Goal: Task Accomplishment & Management: Complete application form

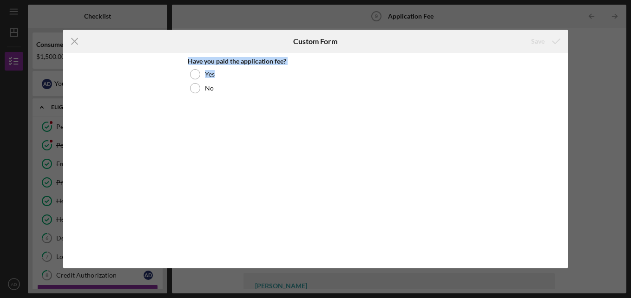
scroll to position [126, 0]
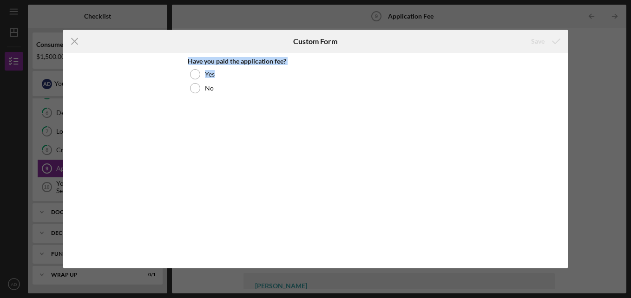
click at [199, 75] on div at bounding box center [195, 74] width 10 height 10
click at [530, 41] on button "Save" at bounding box center [545, 41] width 46 height 19
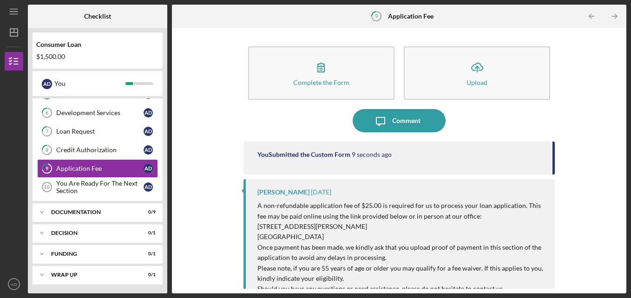
click at [603, 178] on div "Complete the Form Form Icon/Upload Upload Icon/Message Comment You Submitted th…" at bounding box center [399, 161] width 445 height 257
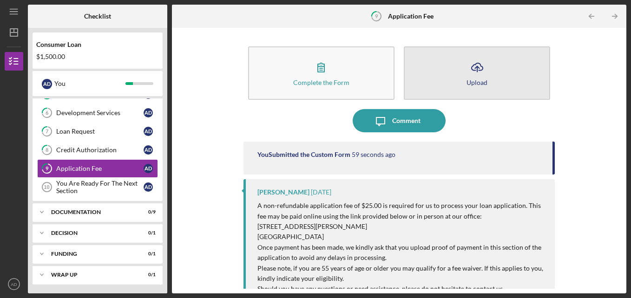
click at [482, 73] on icon "Icon/Upload" at bounding box center [477, 67] width 23 height 23
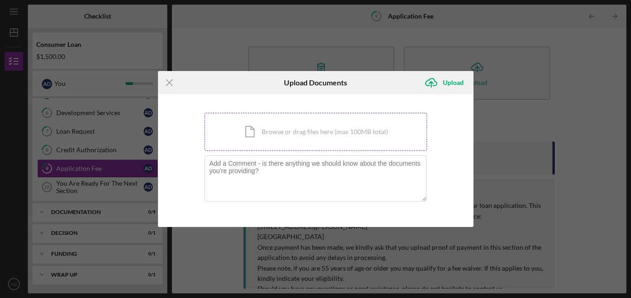
click at [378, 148] on div "Icon/Document Browse or drag files here (max 100MB total) Tap to choose files o…" at bounding box center [316, 132] width 223 height 38
click at [167, 83] on icon "Icon/Menu Close" at bounding box center [169, 82] width 23 height 23
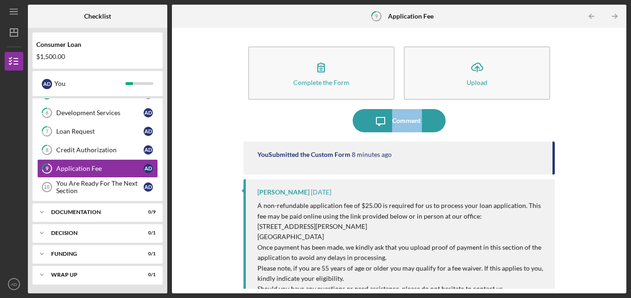
drag, startPoint x: 230, startPoint y: 119, endPoint x: 241, endPoint y: 166, distance: 47.8
click at [241, 166] on div "Complete the Form Form Icon/Upload Upload Icon/Message Comment You Submitted th…" at bounding box center [399, 161] width 445 height 257
click at [97, 185] on div "You Are Ready For The Next Section" at bounding box center [99, 187] width 87 height 15
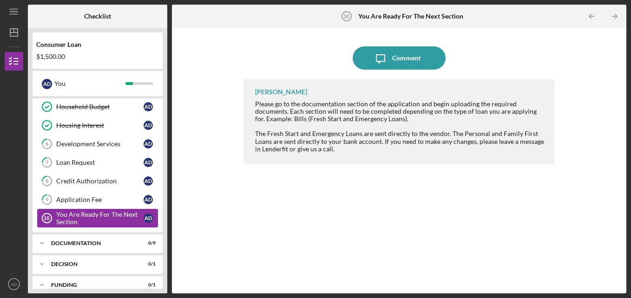
scroll to position [88, 0]
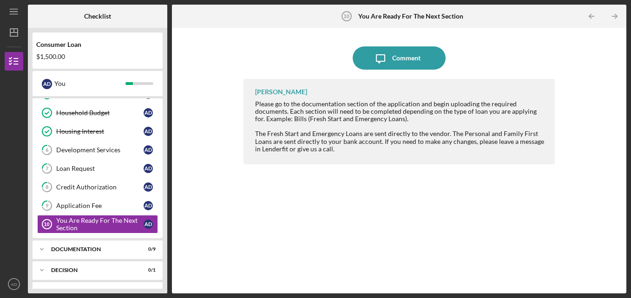
drag, startPoint x: 416, startPoint y: 241, endPoint x: 424, endPoint y: 238, distance: 8.3
click at [424, 238] on div "[PERSON_NAME] Please go to the documentation section of the application and beg…" at bounding box center [400, 179] width 312 height 201
click at [89, 249] on div "Documentation" at bounding box center [101, 250] width 100 height 6
drag, startPoint x: 145, startPoint y: 271, endPoint x: 160, endPoint y: 298, distance: 30.6
click at [160, 298] on html "Icon/Menu You Are Ready For The Next Section 10 You Are Ready For The Next Sect…" at bounding box center [315, 149] width 631 height 298
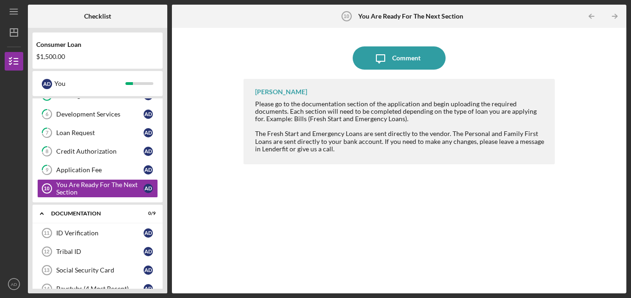
scroll to position [126, 0]
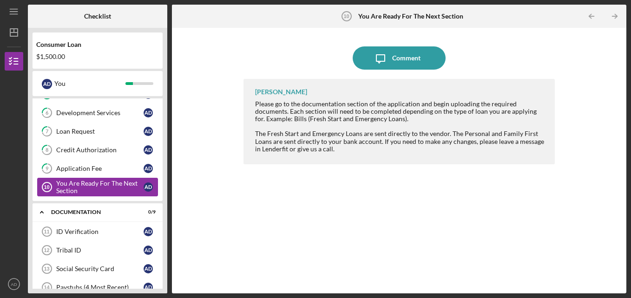
click at [95, 193] on div "You Are Ready For The Next Section" at bounding box center [99, 187] width 87 height 15
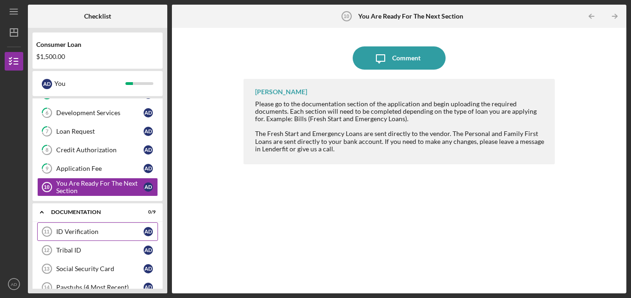
click at [87, 226] on link "ID Verification 11 ID Verification A D" at bounding box center [97, 232] width 121 height 19
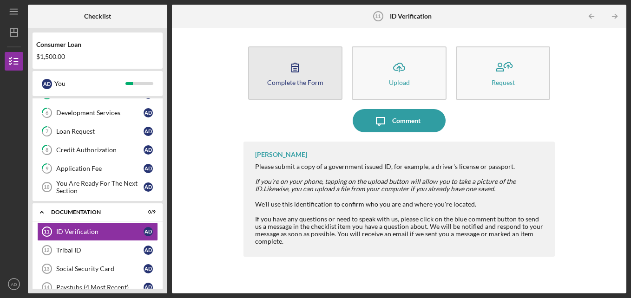
click at [274, 62] on button "Complete the Form Form" at bounding box center [295, 72] width 95 height 53
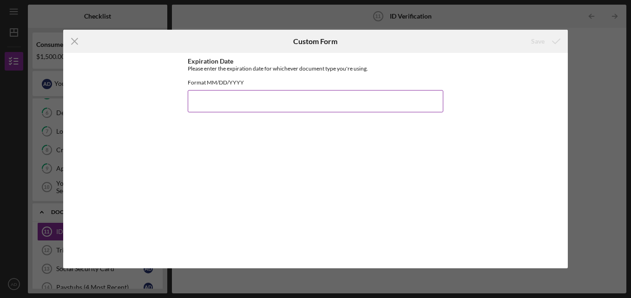
click at [278, 113] on input "Expiration Date" at bounding box center [316, 101] width 256 height 22
click at [278, 113] on input "[DATE]" at bounding box center [316, 101] width 256 height 22
type input "01"
click at [76, 43] on line at bounding box center [75, 42] width 6 height 6
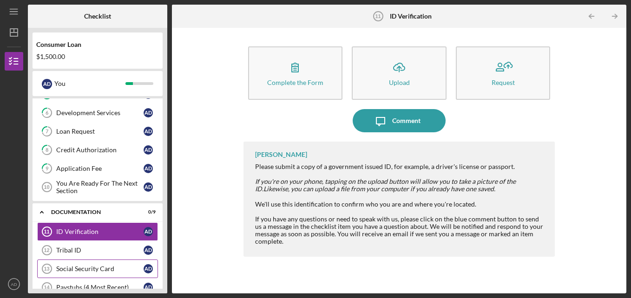
click at [105, 270] on div "Social Security Card" at bounding box center [99, 268] width 87 height 7
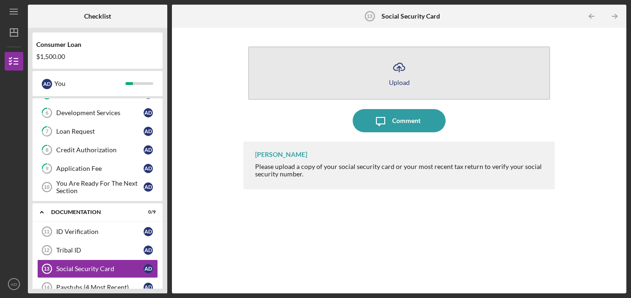
click at [401, 85] on div "Upload" at bounding box center [399, 82] width 21 height 7
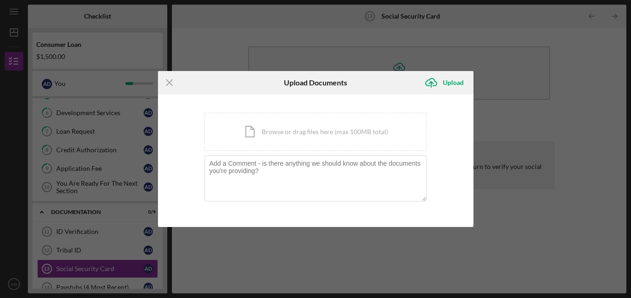
drag, startPoint x: 172, startPoint y: 82, endPoint x: 163, endPoint y: 82, distance: 8.8
click at [163, 82] on icon "Icon/Menu Close" at bounding box center [169, 82] width 23 height 23
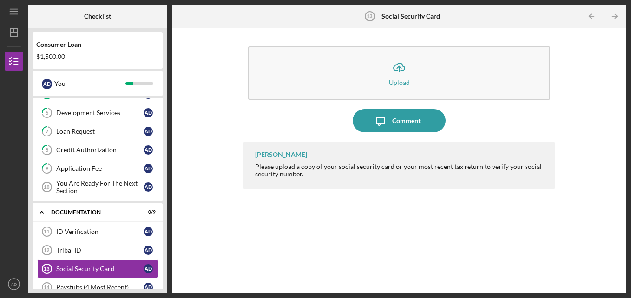
click at [220, 149] on div "Icon/Upload Upload Icon/Message Comment [PERSON_NAME] Please upload a copy of y…" at bounding box center [399, 161] width 445 height 257
drag, startPoint x: 221, startPoint y: 202, endPoint x: 210, endPoint y: 192, distance: 14.5
click at [210, 192] on div "Icon/Upload Upload Icon/Message Comment [PERSON_NAME] Please upload a copy of y…" at bounding box center [399, 161] width 445 height 257
click at [86, 249] on div "Tribal ID" at bounding box center [99, 250] width 87 height 7
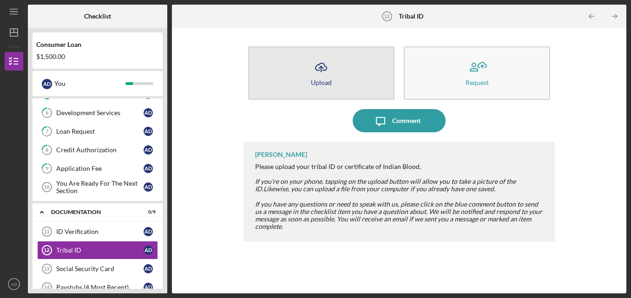
click at [334, 57] on button "Icon/Upload Upload" at bounding box center [321, 72] width 146 height 53
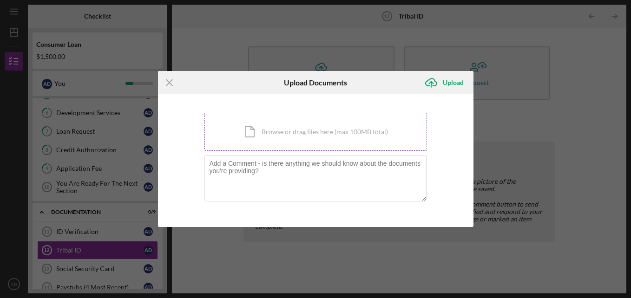
click at [319, 125] on div "Icon/Document Browse or drag files here (max 100MB total) Tap to choose files o…" at bounding box center [316, 132] width 223 height 38
click at [367, 53] on div "Icon/Menu Close Upload Documents Icon/Upload Upload You're uploading documents …" at bounding box center [315, 149] width 631 height 298
click at [172, 84] on icon "Icon/Menu Close" at bounding box center [169, 82] width 23 height 23
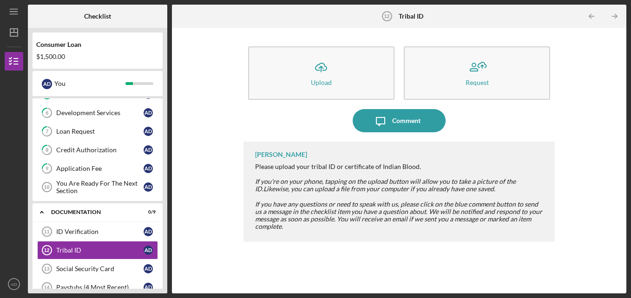
click at [257, 154] on div "[PERSON_NAME]" at bounding box center [281, 154] width 52 height 7
click at [97, 241] on link "ID Verification 11 ID Verification A D" at bounding box center [97, 232] width 121 height 19
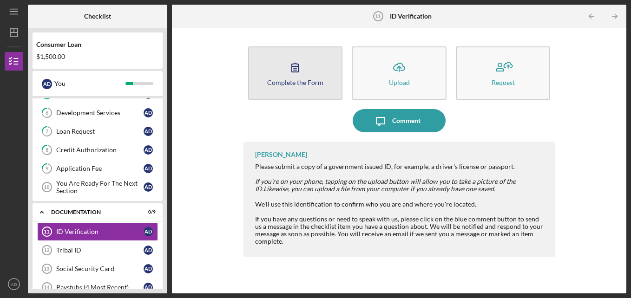
click at [280, 69] on button "Complete the Form Form" at bounding box center [295, 72] width 95 height 53
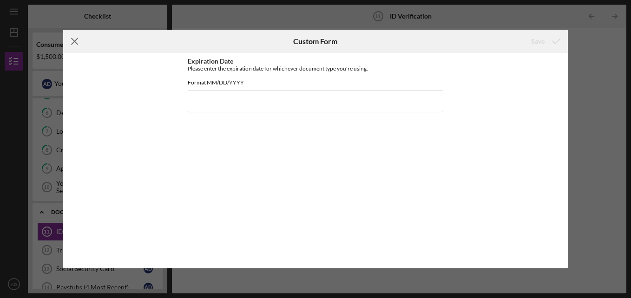
click at [73, 38] on icon "Icon/Menu Close" at bounding box center [74, 41] width 23 height 23
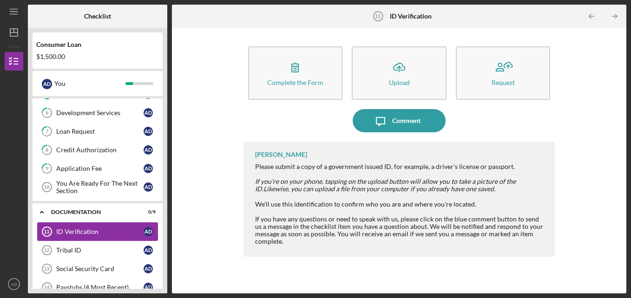
click at [78, 232] on div "ID Verification" at bounding box center [99, 231] width 87 height 7
click at [76, 248] on div "Tribal ID" at bounding box center [99, 250] width 87 height 7
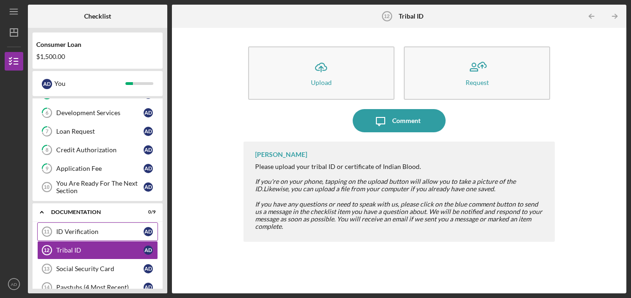
click at [78, 229] on div "ID Verification" at bounding box center [99, 231] width 87 height 7
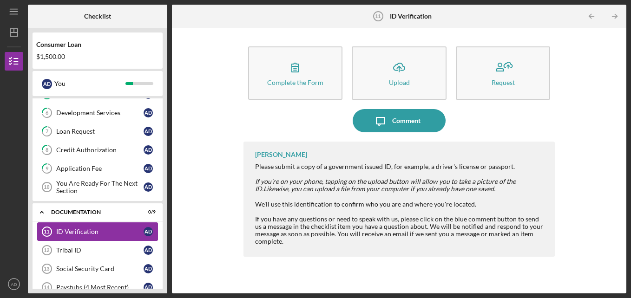
click at [73, 230] on div "ID Verification" at bounding box center [99, 231] width 87 height 7
click at [73, 267] on div "Social Security Card" at bounding box center [99, 268] width 87 height 7
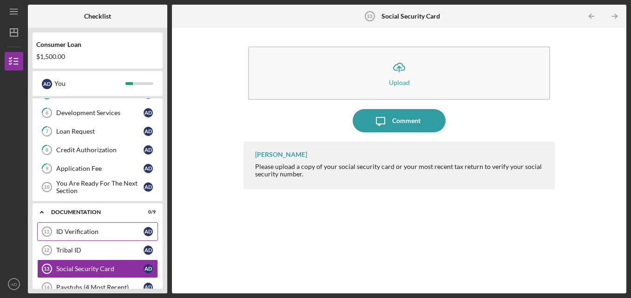
click at [88, 232] on div "ID Verification" at bounding box center [99, 231] width 87 height 7
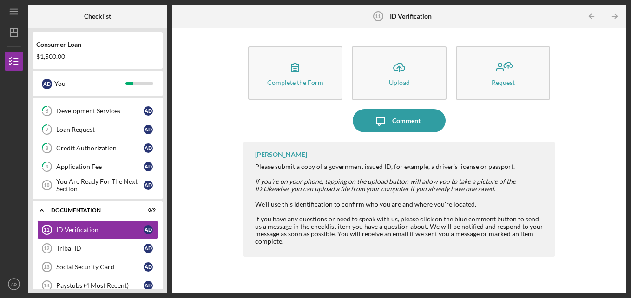
scroll to position [126, 0]
